Goal: Task Accomplishment & Management: Manage account settings

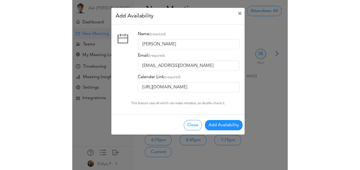
scroll to position [131, 0]
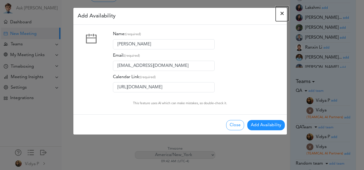
click at [215, 12] on span "×" at bounding box center [282, 13] width 4 height 6
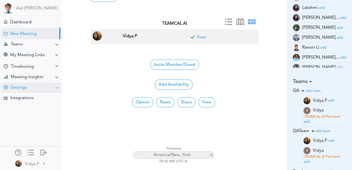
click at [38, 87] on div "Settings" at bounding box center [31, 87] width 61 height 10
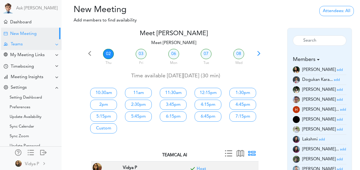
click at [35, 46] on div "Teams" at bounding box center [31, 44] width 61 height 10
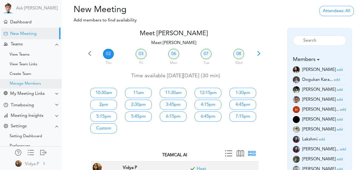
click at [22, 87] on div "Manage Members" at bounding box center [31, 84] width 62 height 10
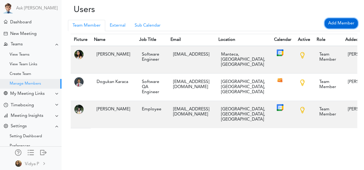
click at [333, 26] on link "Add Member" at bounding box center [341, 23] width 33 height 10
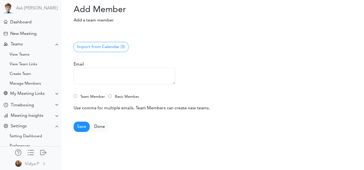
scroll to position [13, 0]
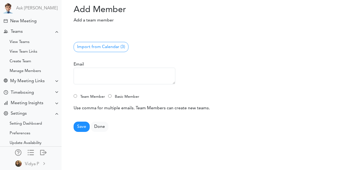
click at [106, 69] on textarea at bounding box center [125, 76] width 102 height 17
type textarea "v"
type textarea "vidyap1608@gmail.com"
click at [83, 96] on label "Team Member" at bounding box center [92, 97] width 29 height 8
click at [77, 96] on input "Team Member" at bounding box center [75, 95] width 3 height 3
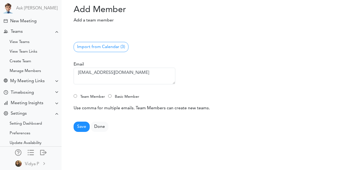
radio input "true"
click at [83, 124] on button "Save" at bounding box center [82, 126] width 16 height 10
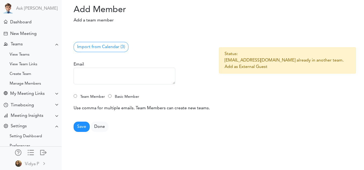
scroll to position [13, 0]
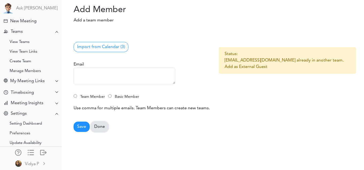
click at [100, 129] on link "Done" at bounding box center [100, 126] width 18 height 10
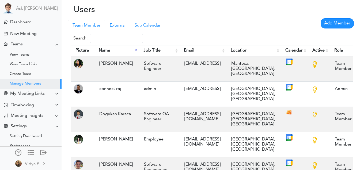
scroll to position [13, 0]
